Goal: Transaction & Acquisition: Book appointment/travel/reservation

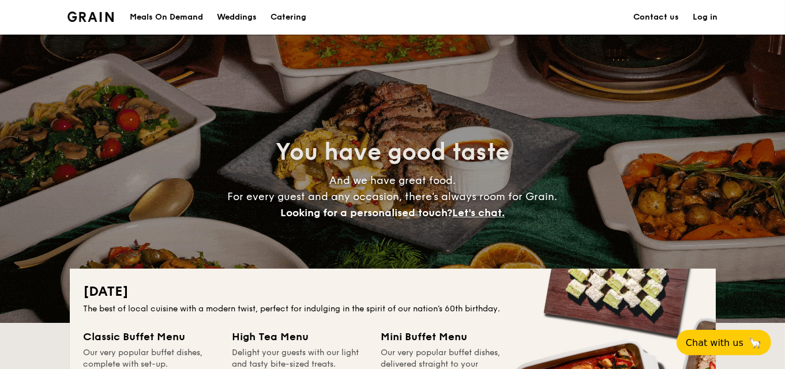
drag, startPoint x: 0, startPoint y: 0, endPoint x: 280, endPoint y: 14, distance: 280.2
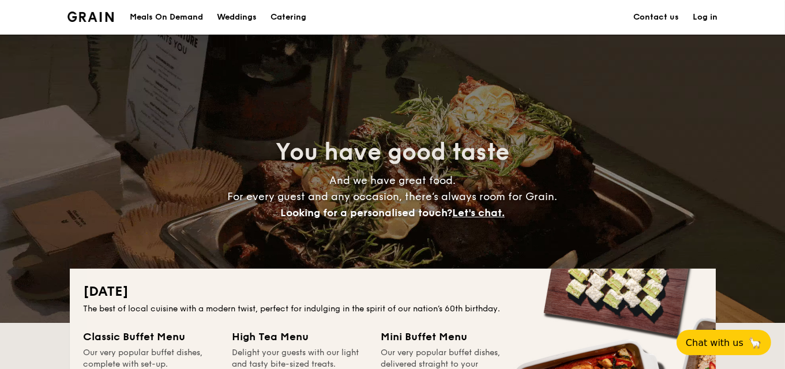
click at [280, 14] on h1 "Catering" at bounding box center [289, 17] width 36 height 35
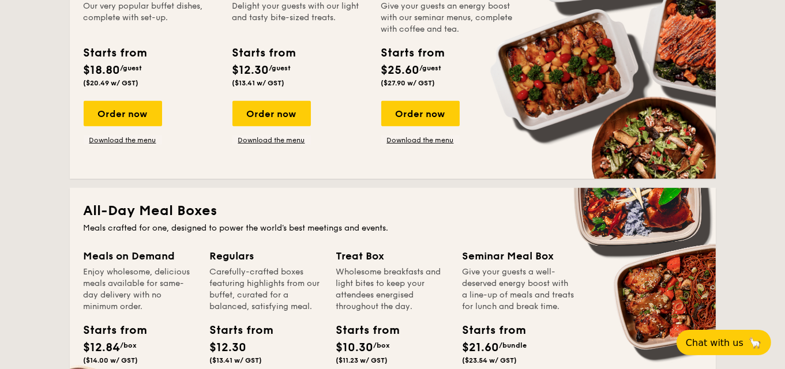
scroll to position [519, 0]
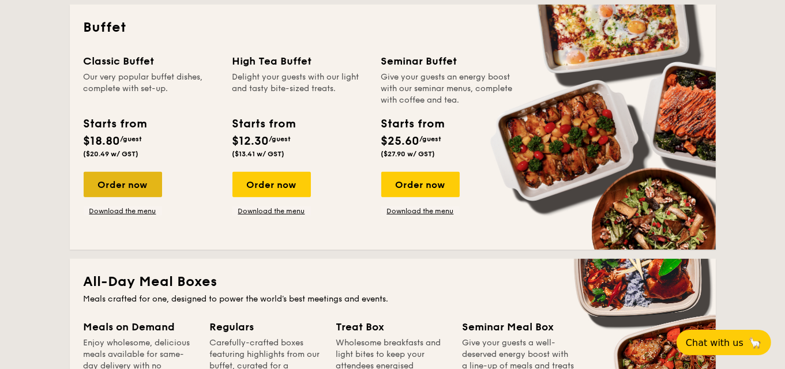
click at [114, 190] on div "Order now" at bounding box center [123, 184] width 78 height 25
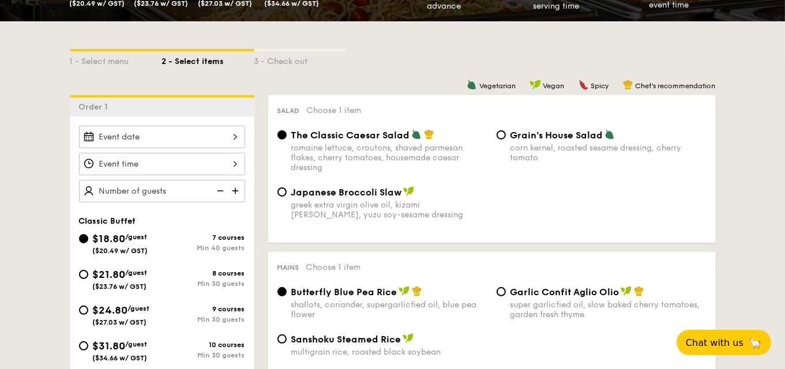
scroll to position [231, 0]
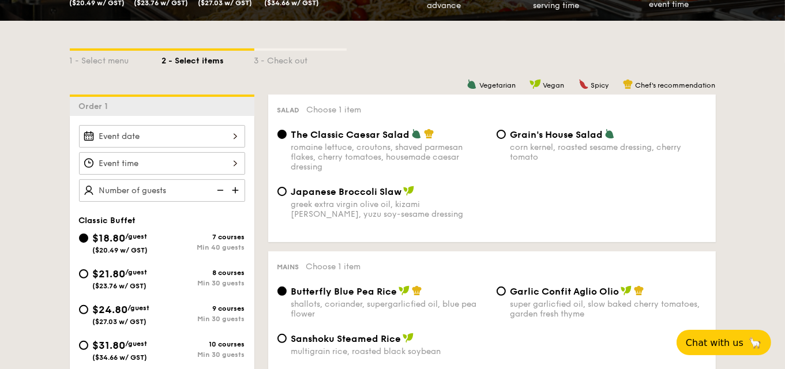
click at [235, 190] on img at bounding box center [236, 190] width 17 height 22
type input "40 guests"
click at [220, 193] on img at bounding box center [219, 190] width 17 height 22
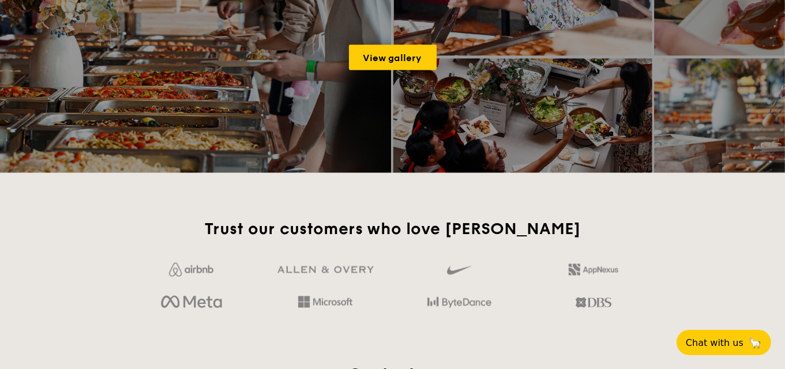
scroll to position [1780, 0]
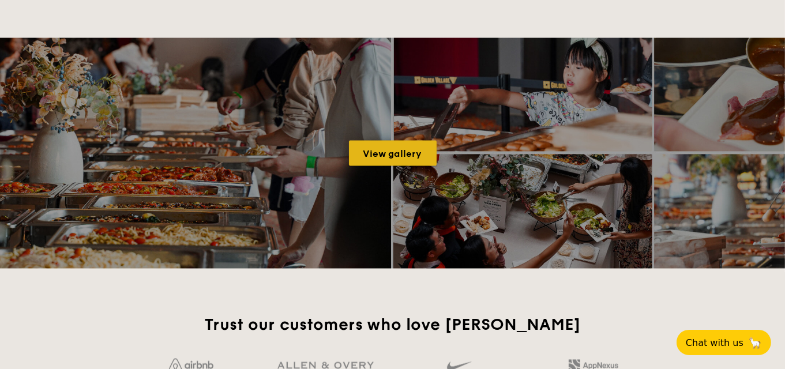
click at [370, 149] on link "View gallery" at bounding box center [393, 153] width 88 height 25
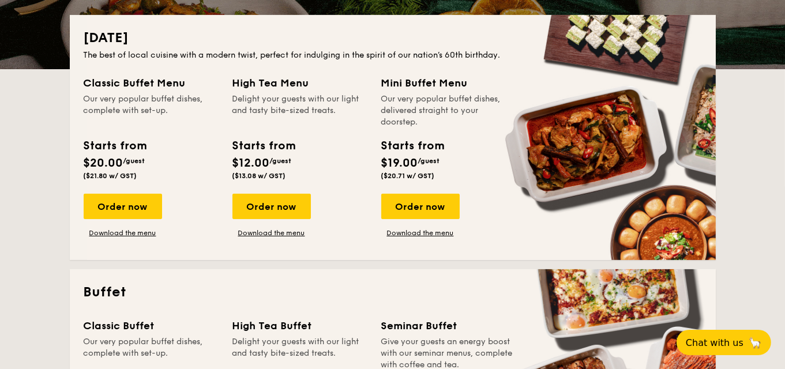
scroll to position [230, 0]
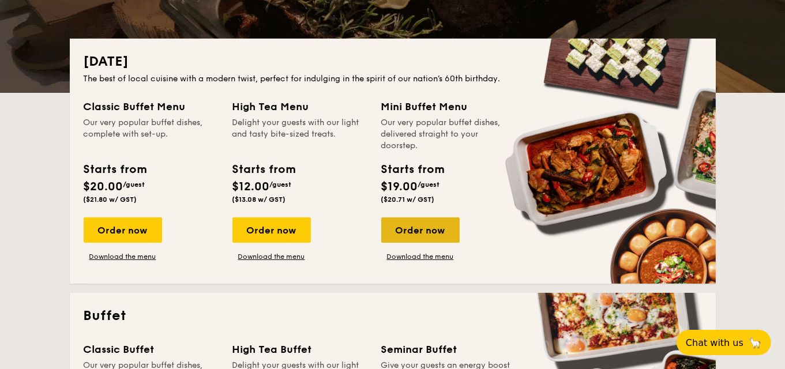
click at [434, 231] on div "Order now" at bounding box center [420, 230] width 78 height 25
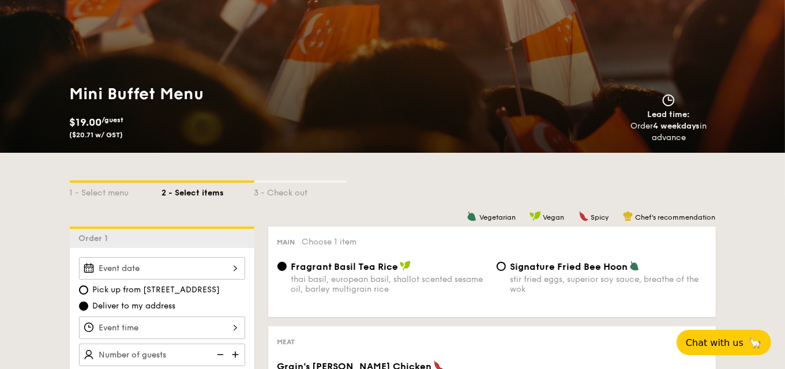
scroll to position [115, 0]
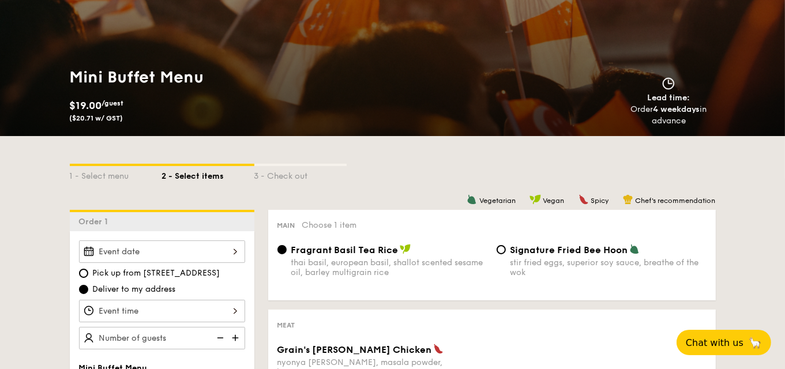
click at [230, 331] on img at bounding box center [236, 338] width 17 height 22
click at [231, 331] on img at bounding box center [236, 338] width 17 height 22
click at [231, 330] on img at bounding box center [236, 338] width 17 height 22
click at [231, 332] on img at bounding box center [236, 338] width 17 height 22
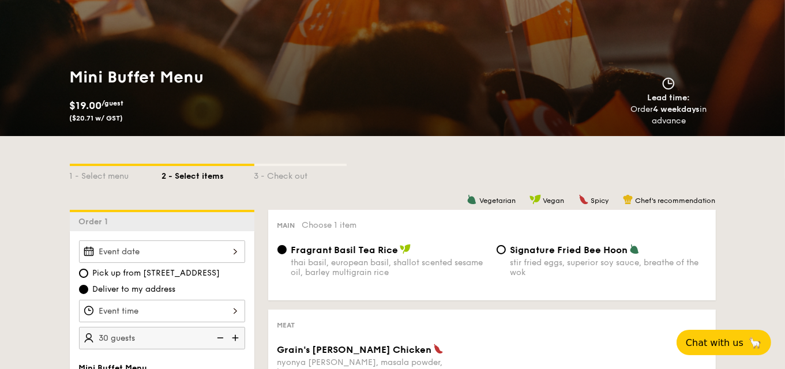
click at [233, 332] on img at bounding box center [236, 338] width 17 height 22
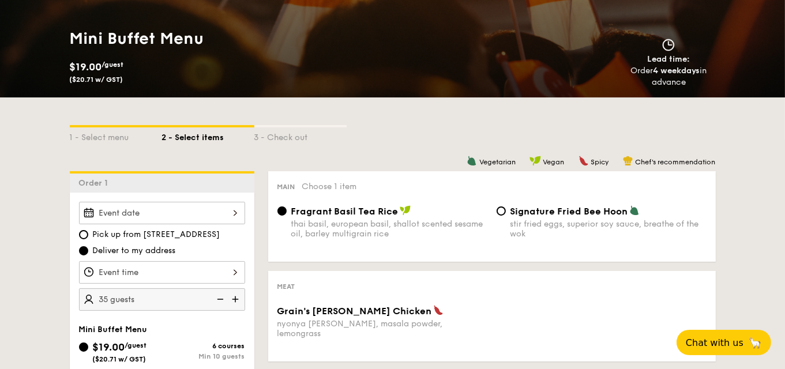
scroll to position [173, 0]
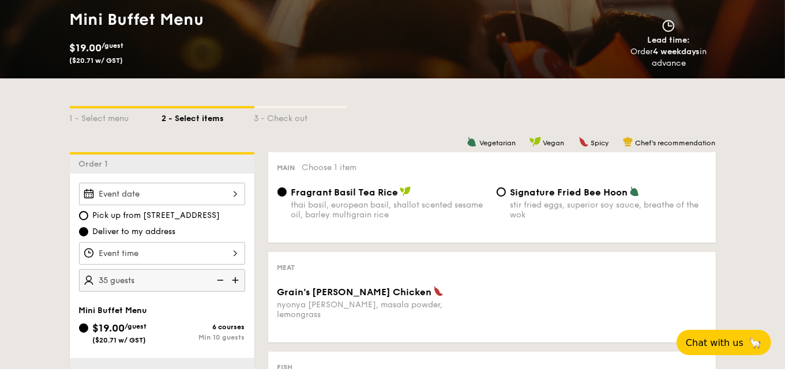
click at [238, 274] on img at bounding box center [236, 280] width 17 height 22
type input "40 guests"
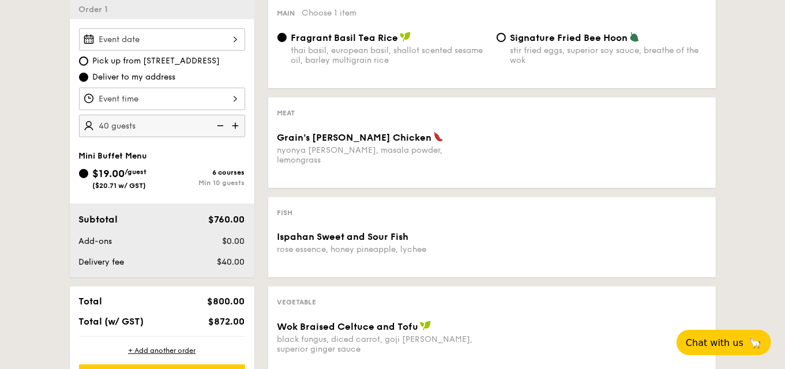
scroll to position [346, 0]
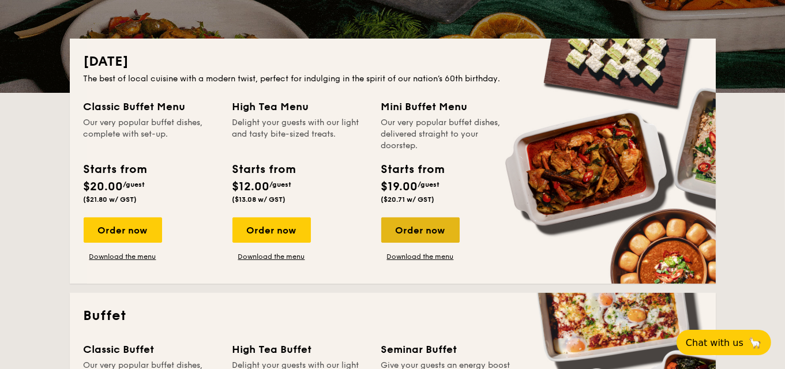
click at [434, 233] on div "Order now" at bounding box center [420, 230] width 78 height 25
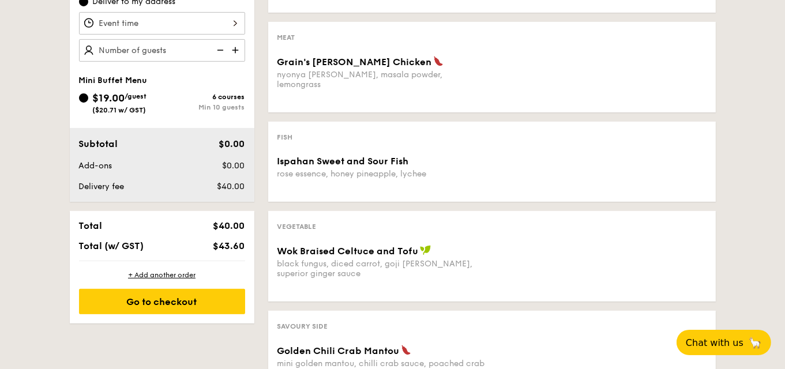
scroll to position [346, 0]
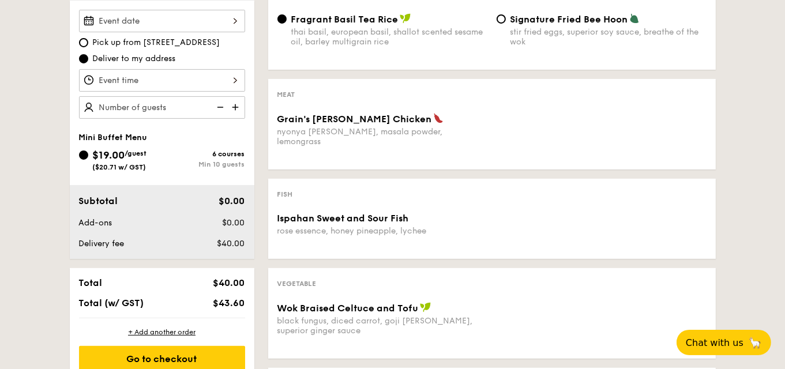
click at [235, 110] on img at bounding box center [236, 107] width 17 height 22
type input "20 guests"
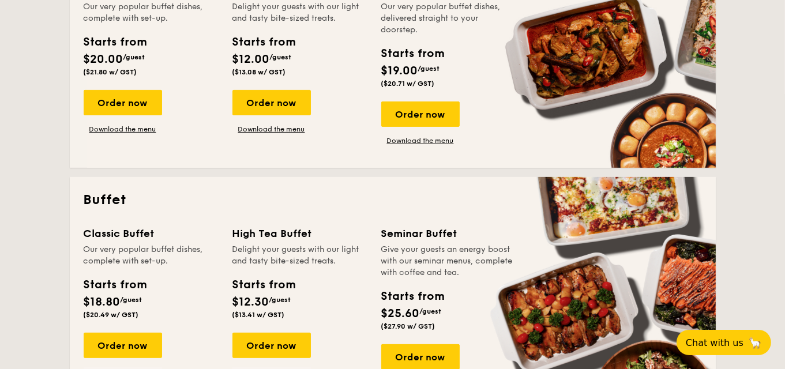
scroll to position [230, 0]
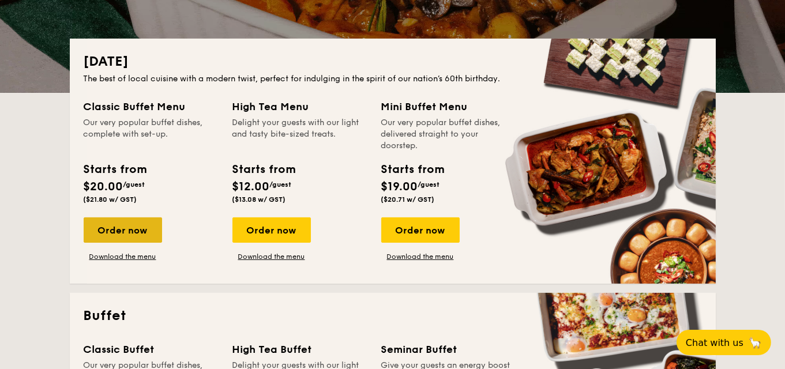
click at [118, 234] on div "Order now" at bounding box center [123, 230] width 78 height 25
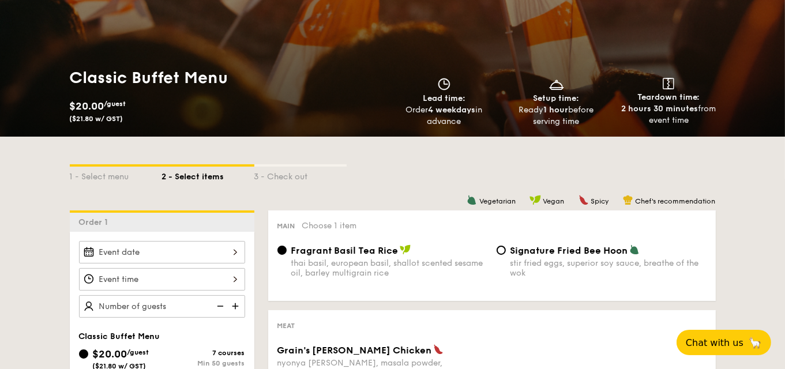
scroll to position [289, 0]
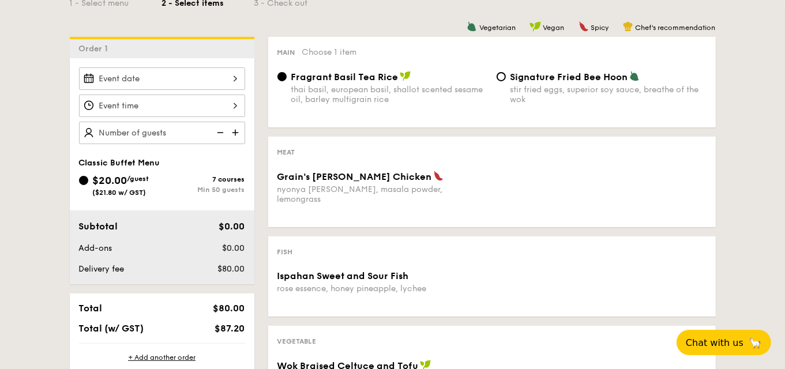
click at [243, 133] on img at bounding box center [236, 133] width 17 height 22
type input "50 guests"
click at [218, 133] on img at bounding box center [219, 133] width 17 height 22
click at [222, 129] on img at bounding box center [219, 133] width 17 height 22
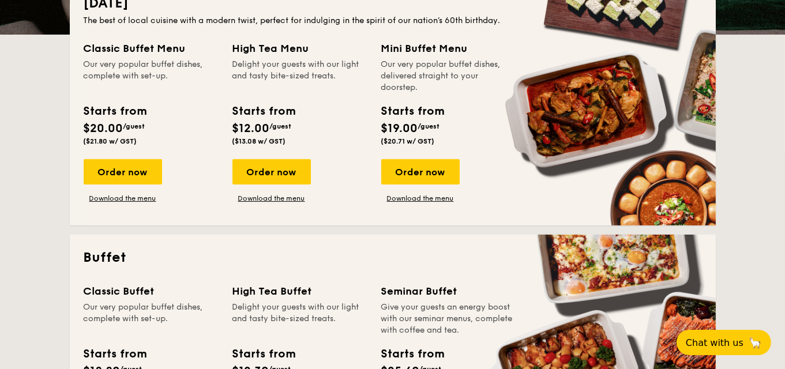
scroll to position [230, 0]
